Goal: Task Accomplishment & Management: Manage account settings

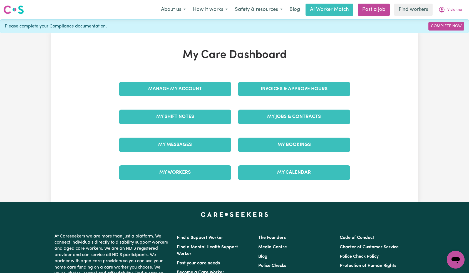
click at [208, 79] on div "Manage My Account" at bounding box center [175, 89] width 119 height 28
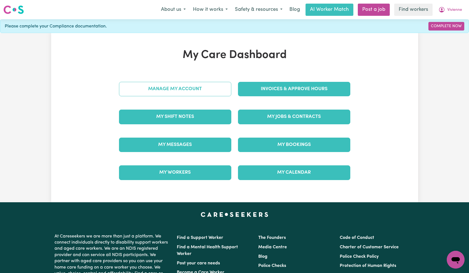
click at [200, 95] on link "Manage My Account" at bounding box center [175, 89] width 112 height 14
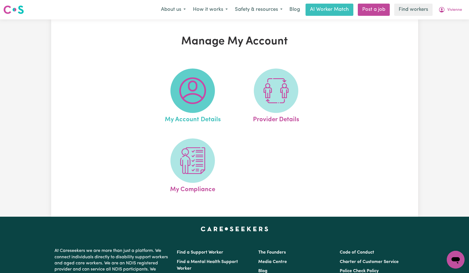
click at [192, 94] on img at bounding box center [192, 90] width 27 height 27
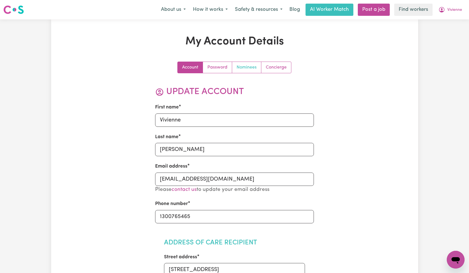
click at [245, 67] on link "Nominees" at bounding box center [246, 67] width 29 height 11
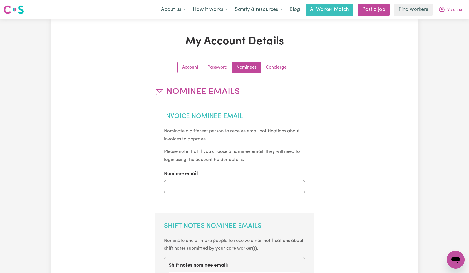
scroll to position [153, 0]
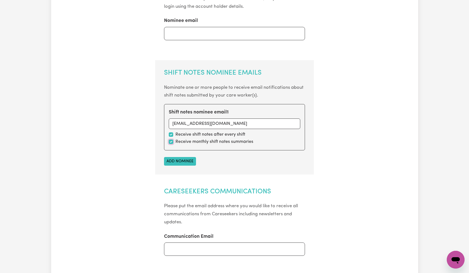
drag, startPoint x: 171, startPoint y: 143, endPoint x: 187, endPoint y: 145, distance: 16.2
click at [171, 143] on input "checkbox" at bounding box center [171, 142] width 4 height 4
checkbox input "false"
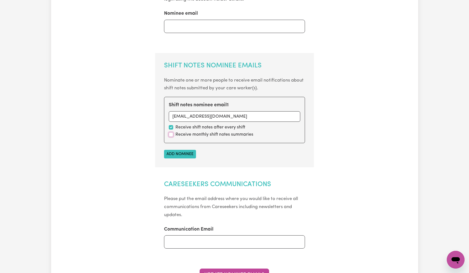
scroll to position [226, 0]
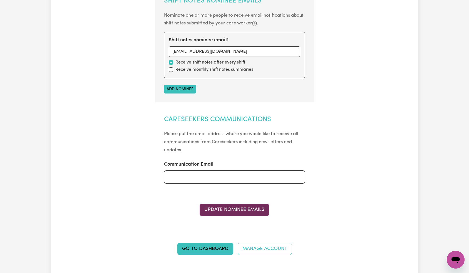
click at [230, 207] on button "Update Nominee Emails" at bounding box center [233, 210] width 69 height 12
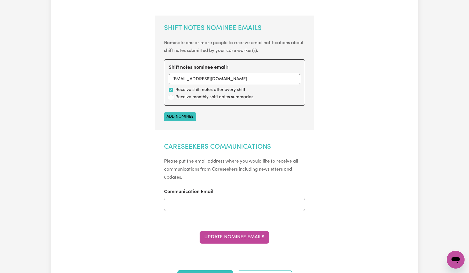
scroll to position [0, 0]
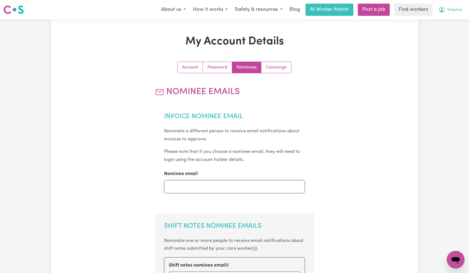
click at [451, 11] on span "Vivienne" at bounding box center [454, 10] width 15 height 6
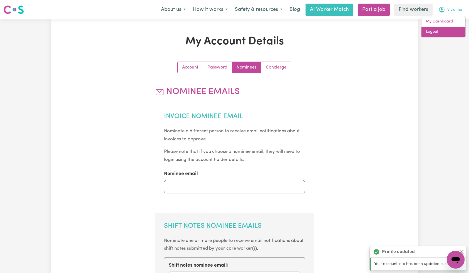
click at [445, 35] on link "Logout" at bounding box center [443, 32] width 44 height 11
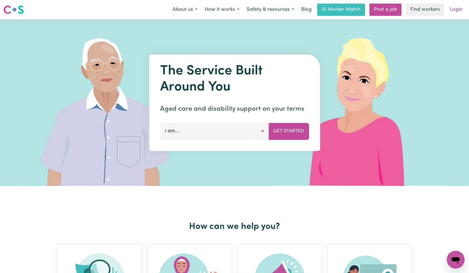
click at [460, 8] on link "Login" at bounding box center [455, 10] width 19 height 12
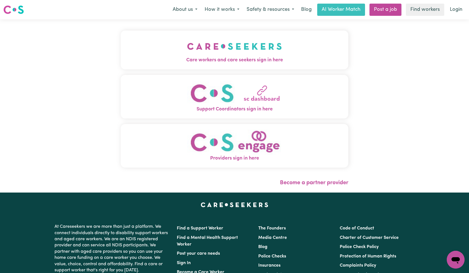
click at [172, 43] on button "Care workers and care seekers sign in here" at bounding box center [235, 50] width 228 height 39
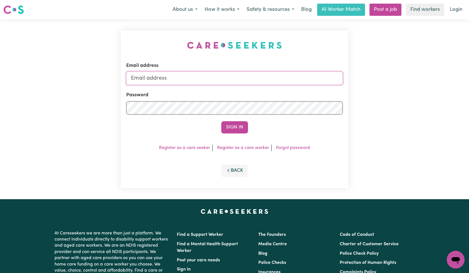
click at [238, 79] on input "Email address" at bounding box center [234, 78] width 217 height 13
paste input "[EMAIL_ADDRESS][DOMAIN_NAME]"
type input "[EMAIL_ADDRESS][DOMAIN_NAME]"
click at [232, 122] on button "Sign In" at bounding box center [234, 127] width 27 height 12
